Goal: Navigation & Orientation: Find specific page/section

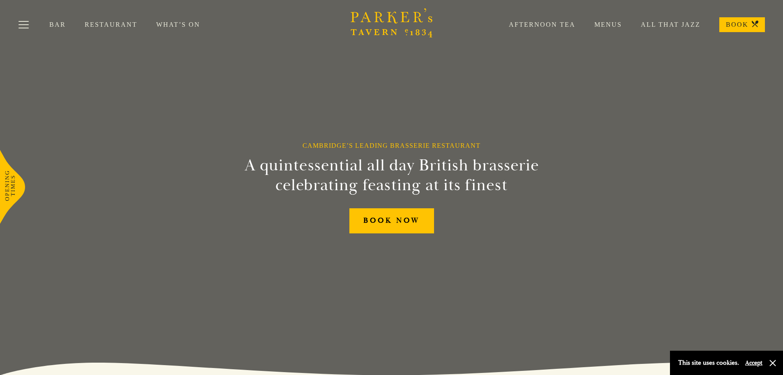
click at [55, 26] on link "Bar" at bounding box center [66, 25] width 35 height 8
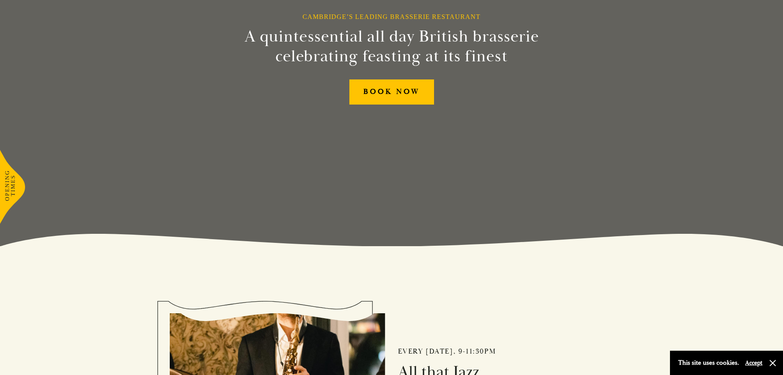
scroll to position [166, 0]
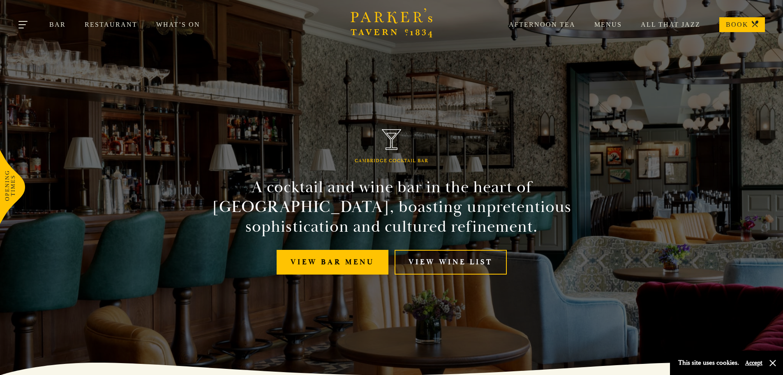
click at [27, 25] on button "Toggle navigation" at bounding box center [23, 26] width 35 height 35
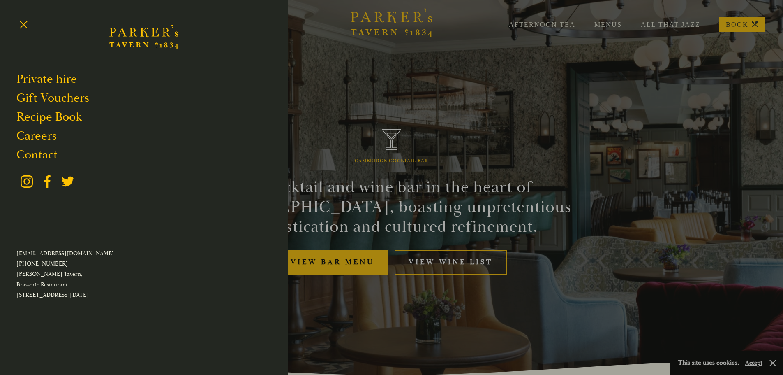
click at [438, 139] on div at bounding box center [391, 187] width 783 height 375
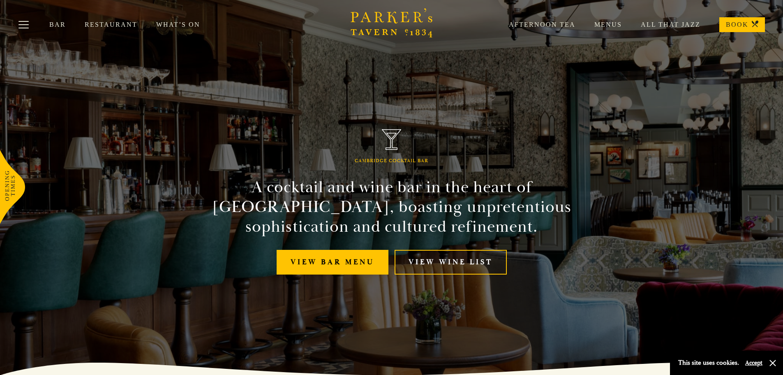
click at [57, 23] on link "Bar" at bounding box center [66, 25] width 35 height 8
